Goal: Use online tool/utility: Utilize a website feature to perform a specific function

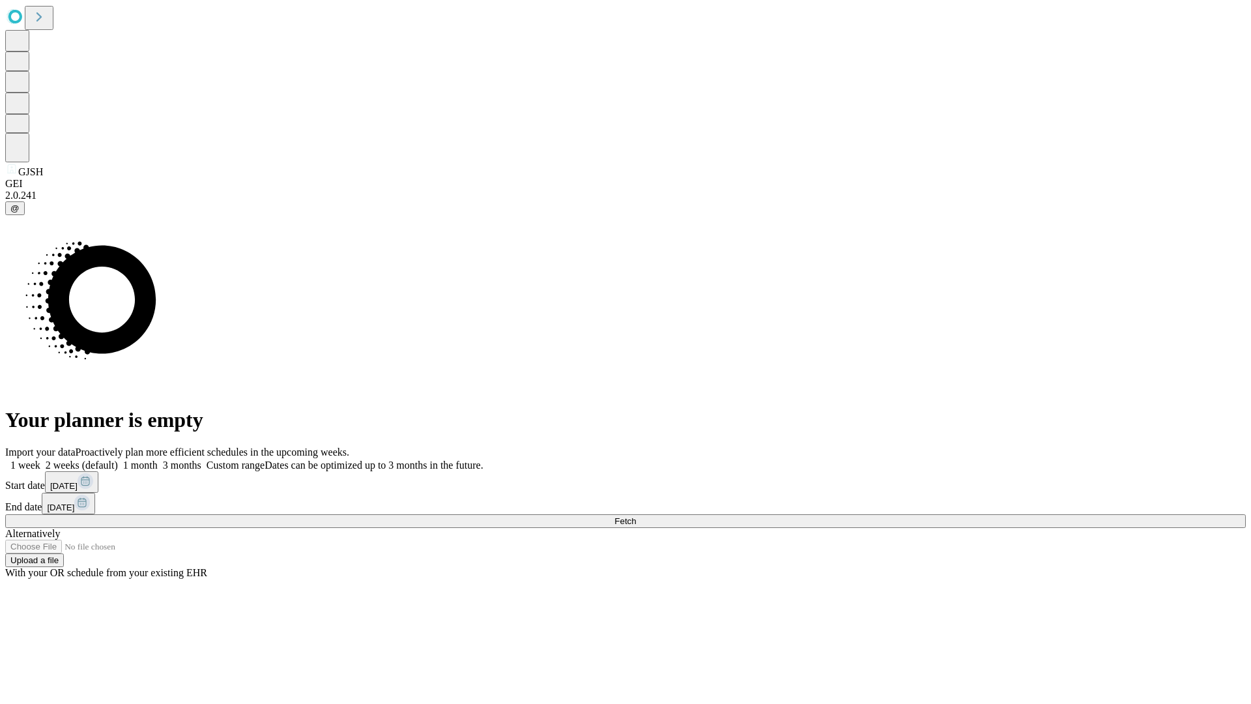
click at [118, 459] on label "2 weeks (default)" at bounding box center [79, 464] width 78 height 11
click at [636, 516] on span "Fetch" at bounding box center [625, 521] width 22 height 10
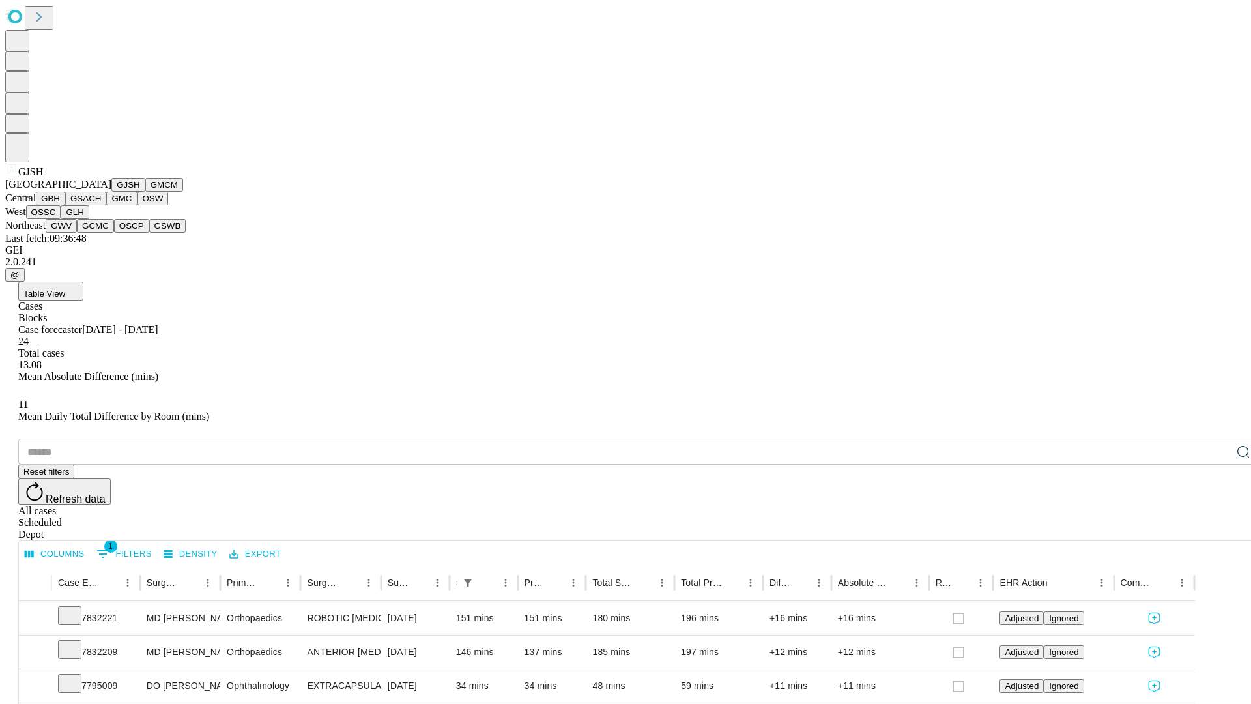
click at [145, 192] on button "GMCM" at bounding box center [164, 185] width 38 height 14
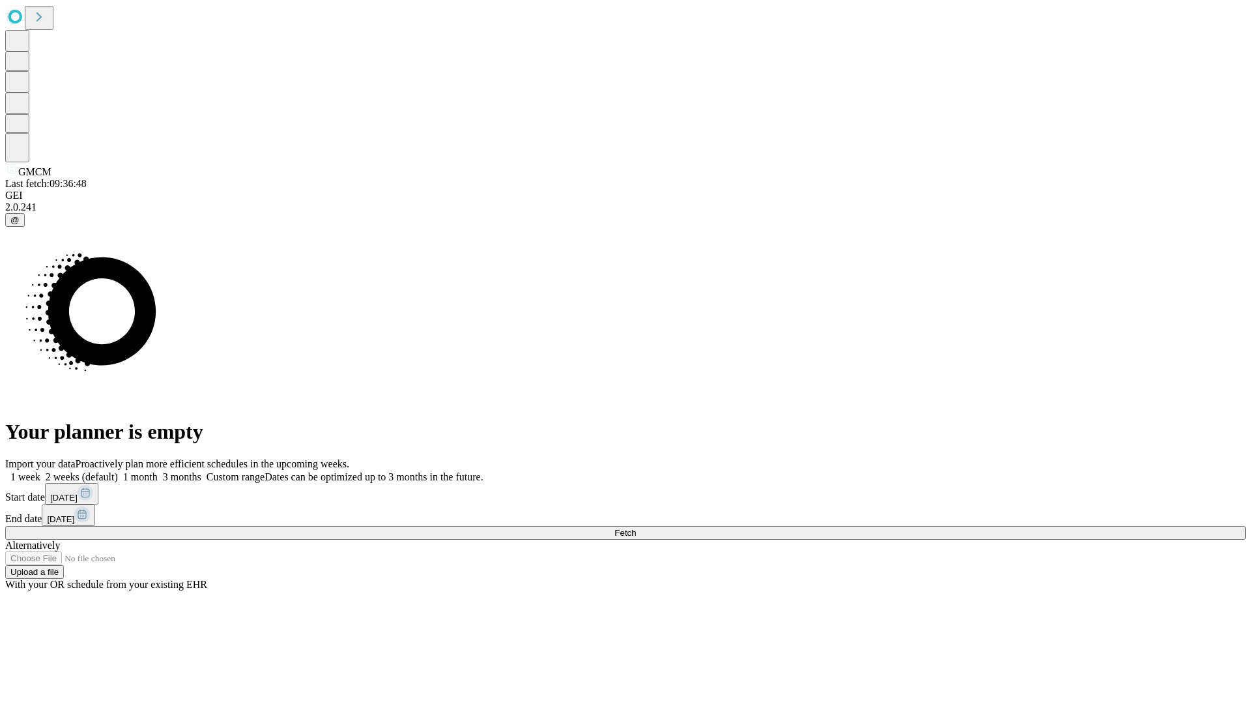
click at [118, 471] on label "2 weeks (default)" at bounding box center [79, 476] width 78 height 11
click at [636, 528] on span "Fetch" at bounding box center [625, 533] width 22 height 10
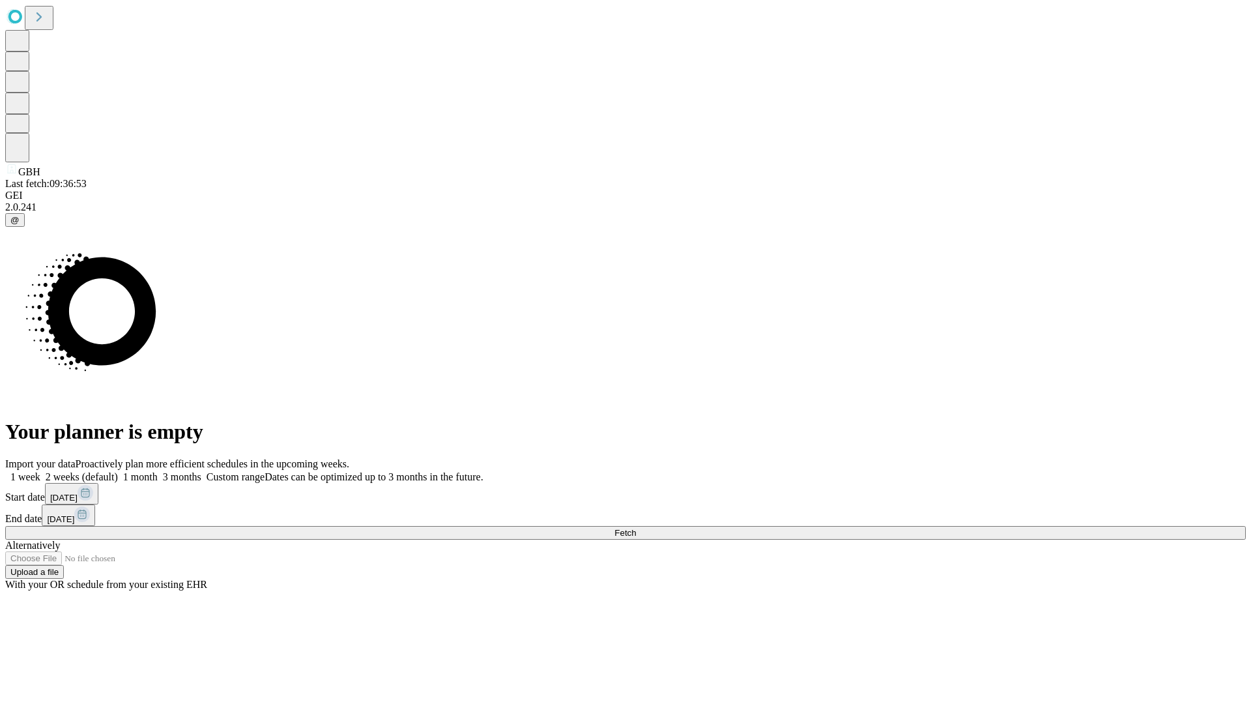
click at [118, 471] on label "2 weeks (default)" at bounding box center [79, 476] width 78 height 11
click at [636, 528] on span "Fetch" at bounding box center [625, 533] width 22 height 10
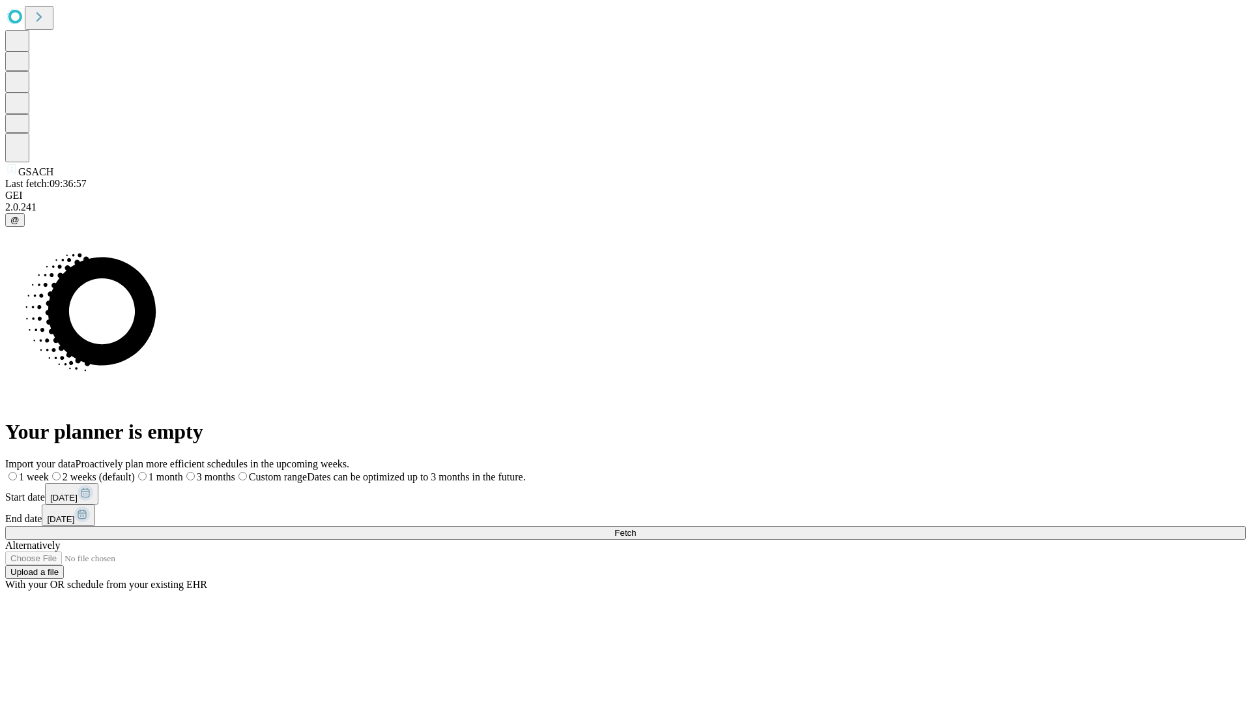
click at [636, 528] on span "Fetch" at bounding box center [625, 533] width 22 height 10
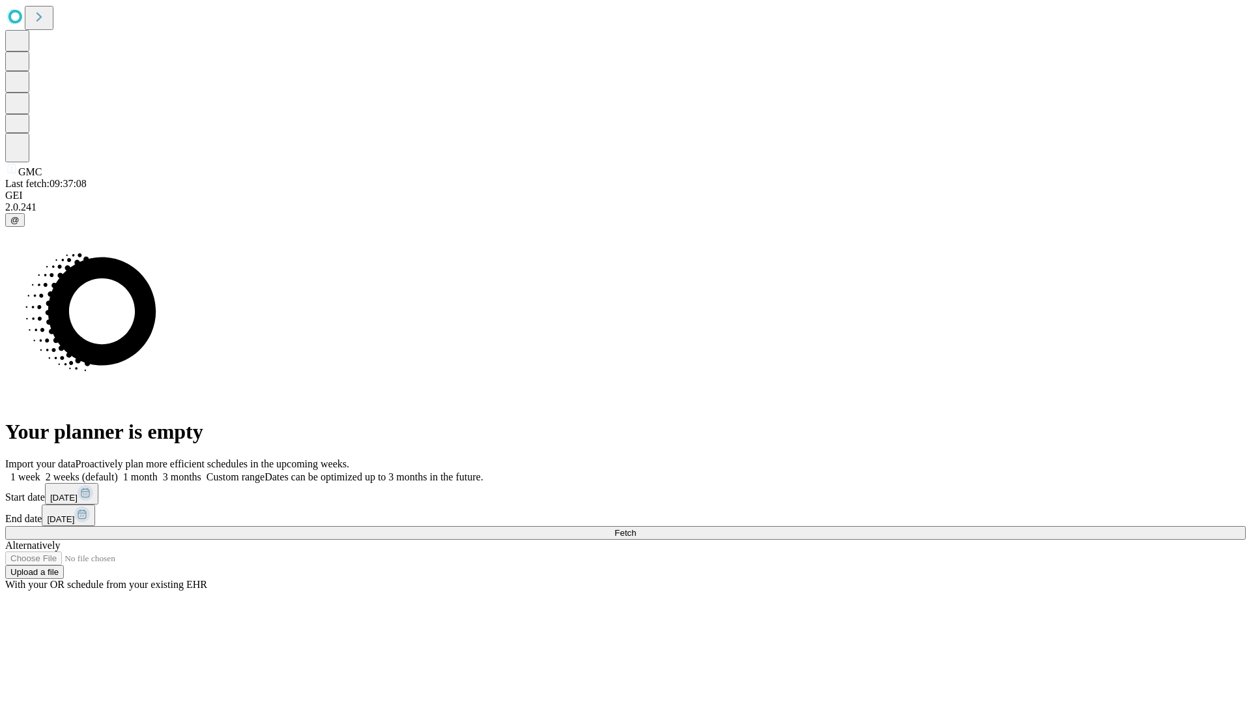
click at [118, 471] on label "2 weeks (default)" at bounding box center [79, 476] width 78 height 11
click at [636, 528] on span "Fetch" at bounding box center [625, 533] width 22 height 10
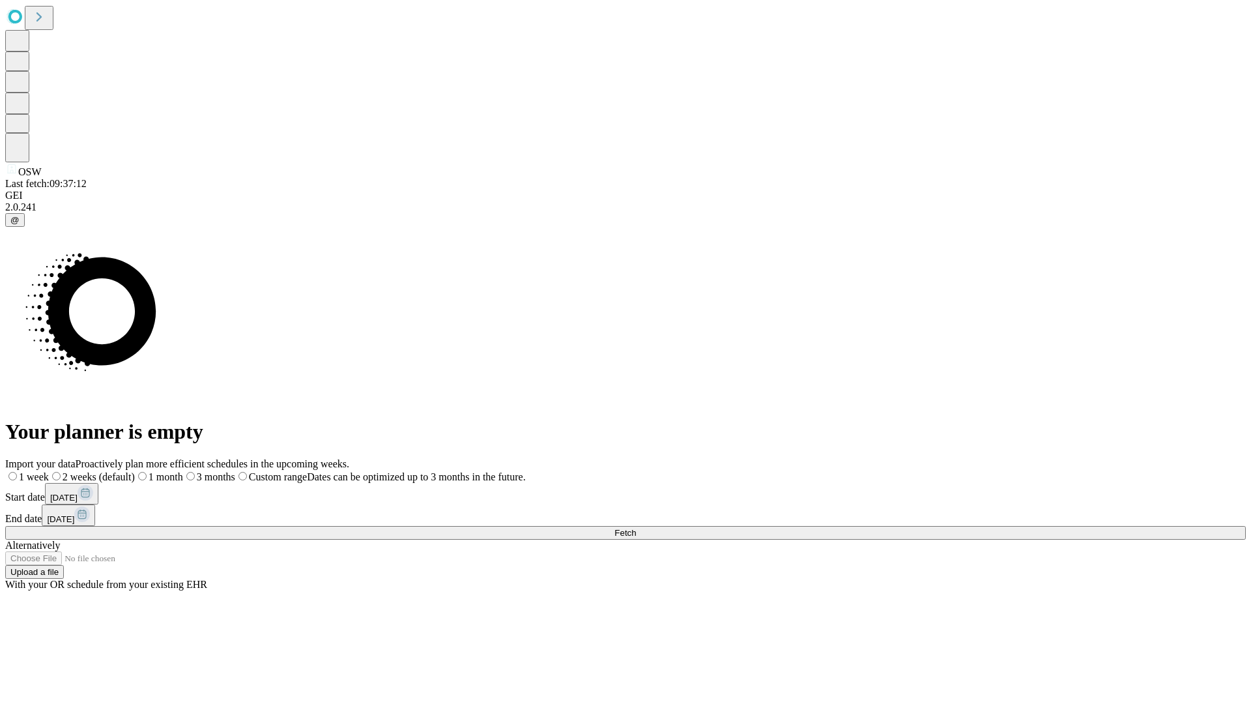
click at [135, 471] on label "2 weeks (default)" at bounding box center [92, 476] width 86 height 11
click at [636, 528] on span "Fetch" at bounding box center [625, 533] width 22 height 10
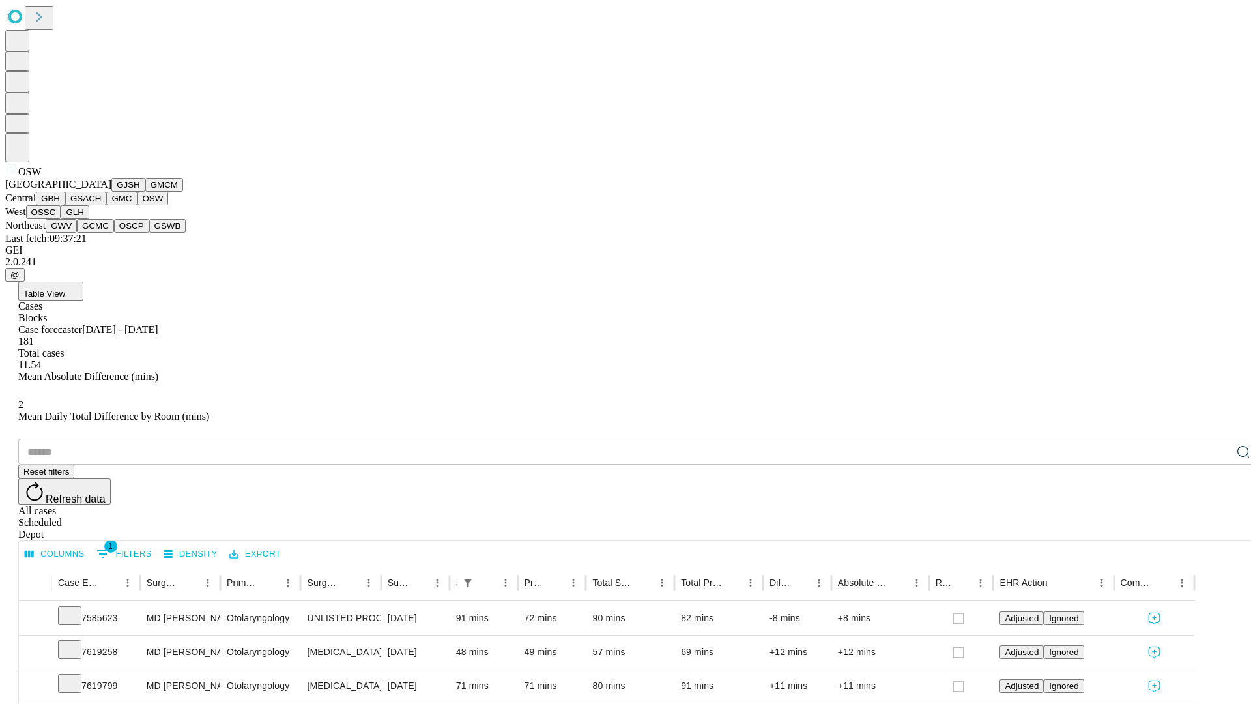
click at [61, 219] on button "OSSC" at bounding box center [43, 212] width 35 height 14
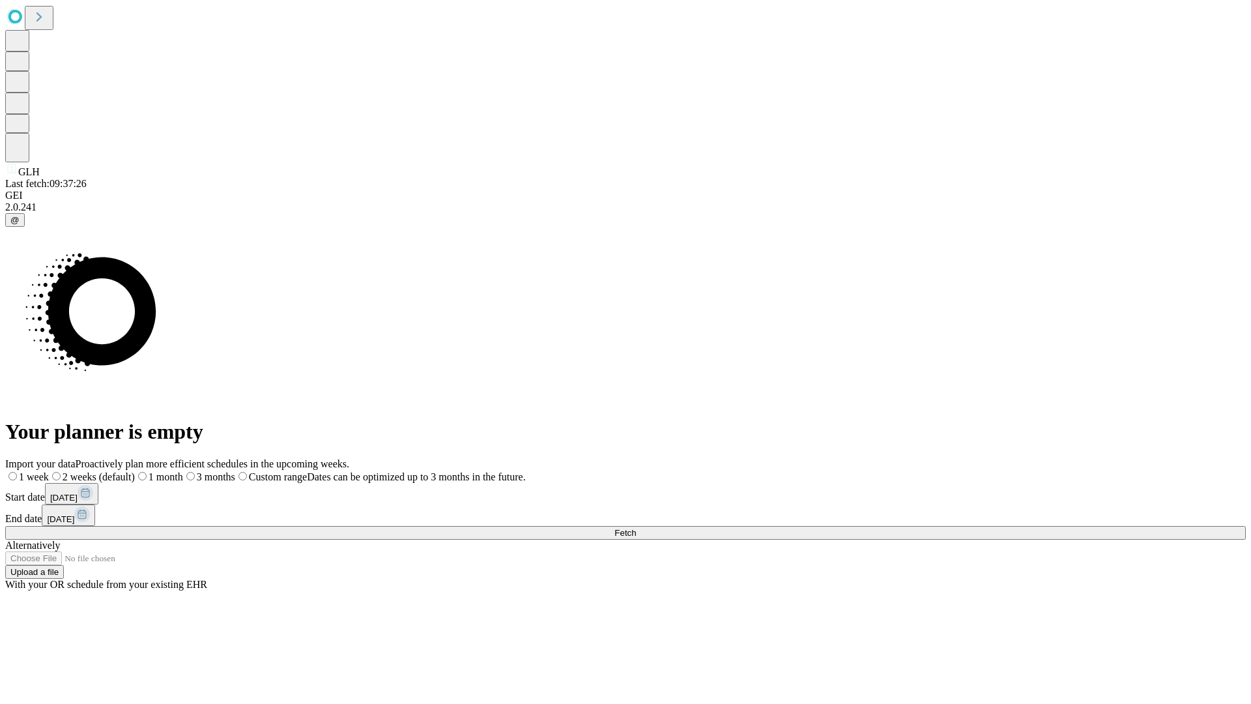
click at [135, 471] on label "2 weeks (default)" at bounding box center [92, 476] width 86 height 11
click at [636, 528] on span "Fetch" at bounding box center [625, 533] width 22 height 10
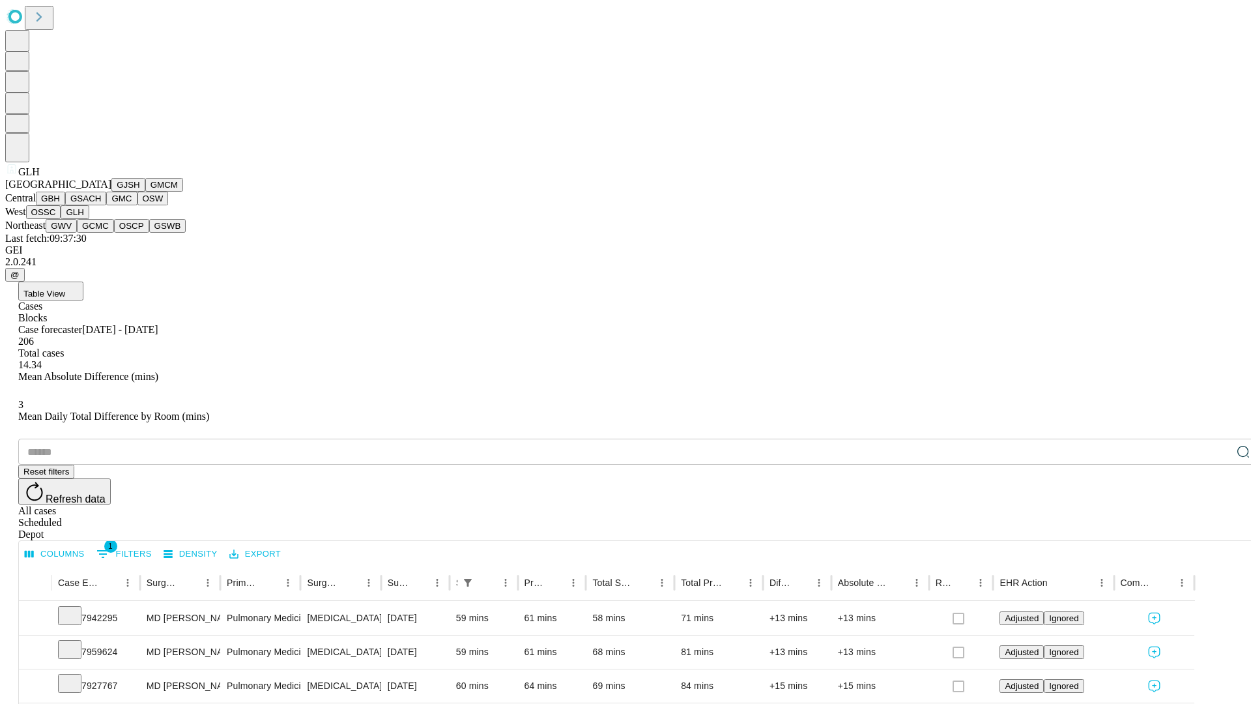
click at [77, 233] on button "GWV" at bounding box center [61, 226] width 31 height 14
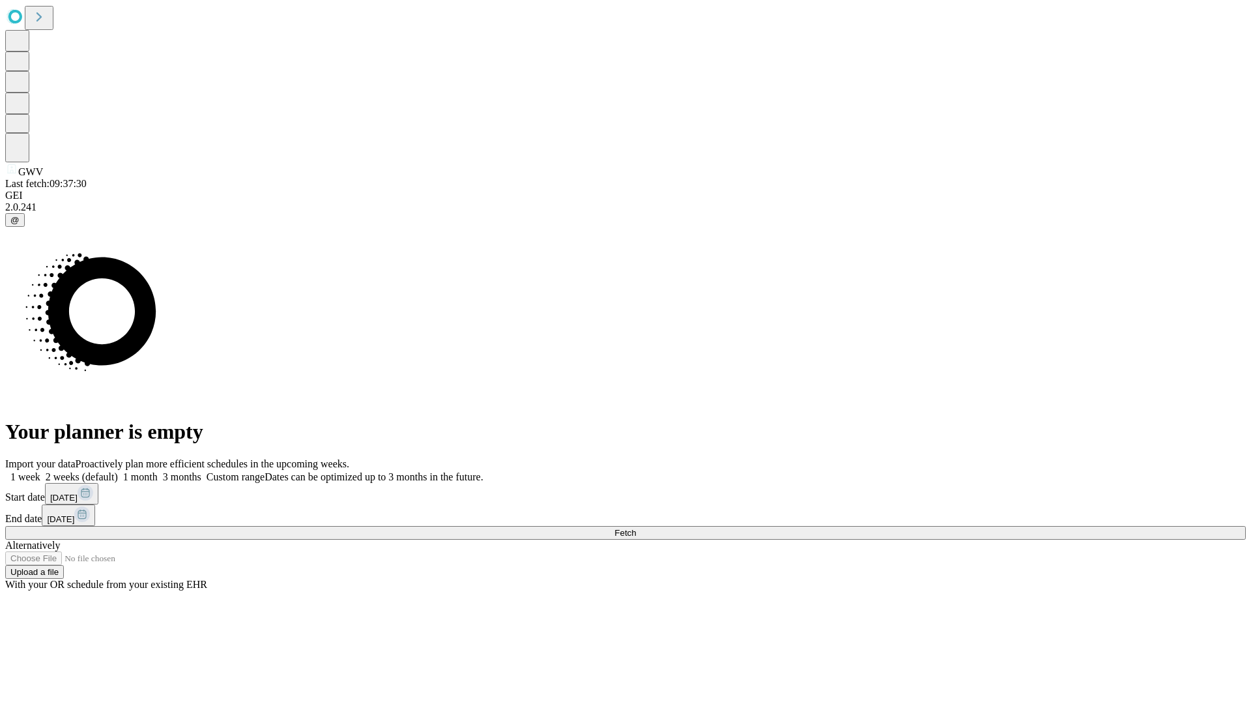
click at [118, 471] on label "2 weeks (default)" at bounding box center [79, 476] width 78 height 11
click at [636, 528] on span "Fetch" at bounding box center [625, 533] width 22 height 10
